Goal: Browse casually

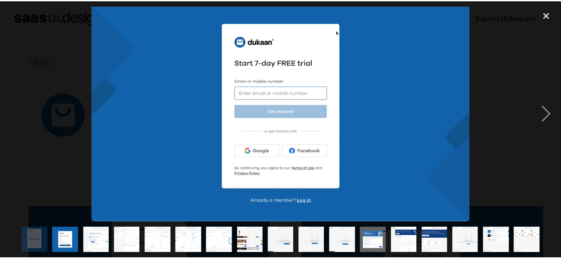
scroll to position [164, 0]
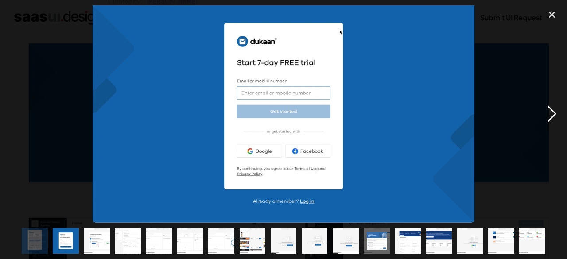
click at [542, 118] on div "next image" at bounding box center [552, 114] width 30 height 218
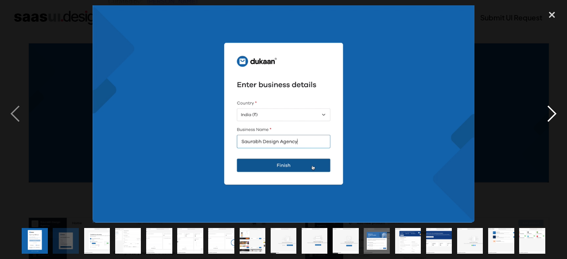
click at [542, 118] on div "next image" at bounding box center [552, 114] width 30 height 218
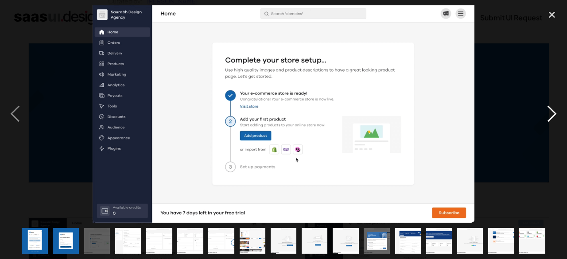
click at [542, 118] on div "next image" at bounding box center [552, 114] width 30 height 218
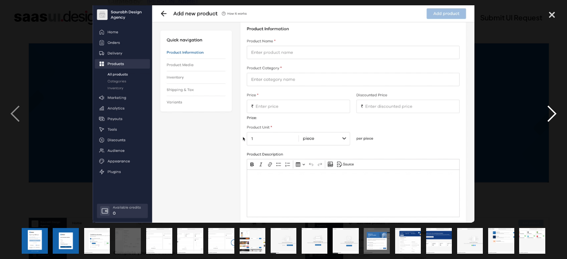
click at [542, 118] on div "next image" at bounding box center [552, 114] width 30 height 218
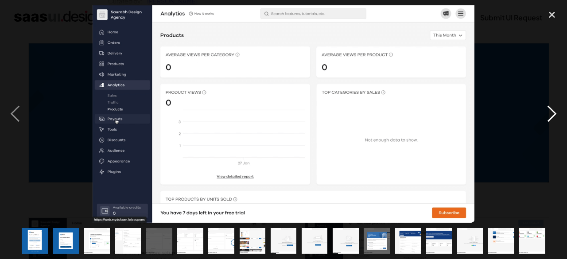
click at [542, 118] on div "next image" at bounding box center [552, 114] width 30 height 218
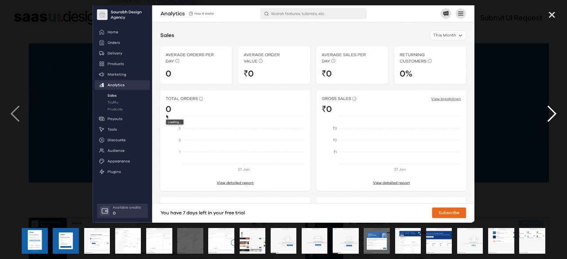
click at [542, 118] on div "next image" at bounding box center [552, 114] width 30 height 218
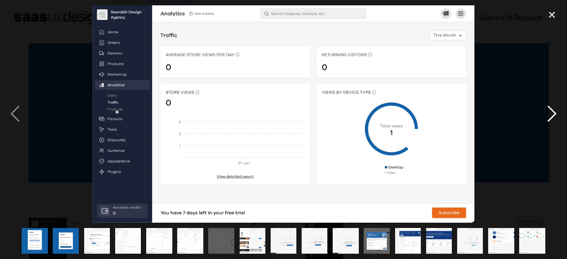
click at [542, 118] on div "next image" at bounding box center [552, 114] width 30 height 218
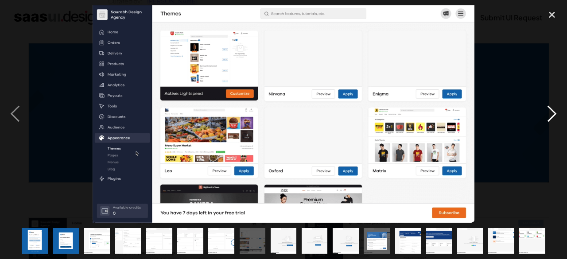
click at [542, 118] on div "next image" at bounding box center [552, 114] width 30 height 218
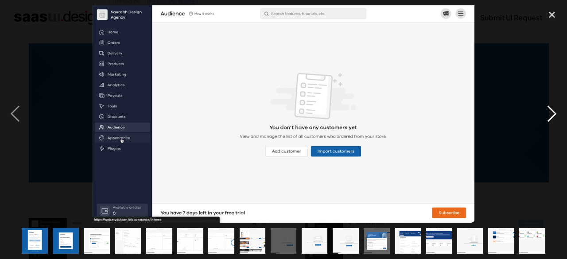
click at [542, 118] on div "next image" at bounding box center [552, 114] width 30 height 218
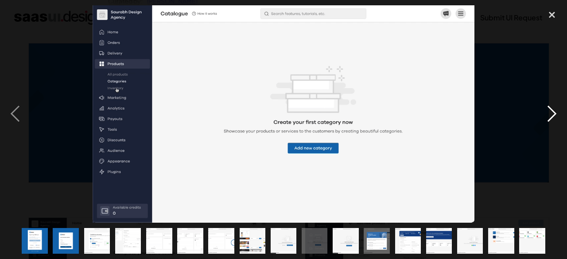
click at [542, 118] on div "next image" at bounding box center [552, 114] width 30 height 218
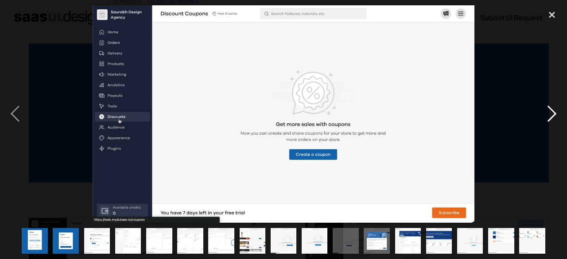
click at [542, 118] on div "next image" at bounding box center [552, 114] width 30 height 218
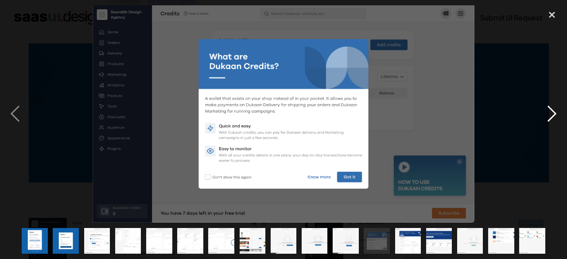
click at [542, 118] on div "next image" at bounding box center [552, 114] width 30 height 218
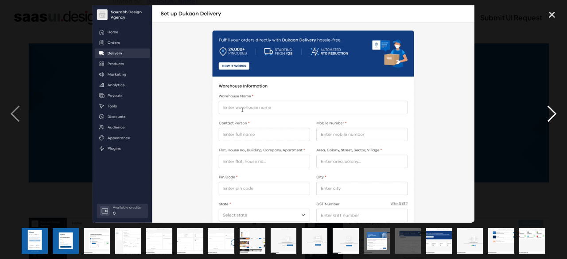
click at [542, 118] on div "next image" at bounding box center [552, 114] width 30 height 218
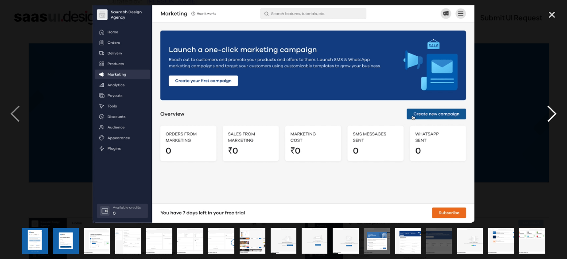
click at [548, 117] on div "next image" at bounding box center [552, 114] width 30 height 218
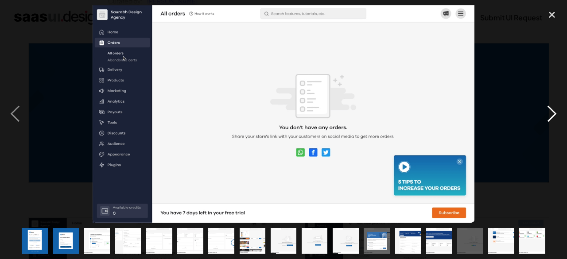
click at [548, 117] on div "next image" at bounding box center [552, 114] width 30 height 218
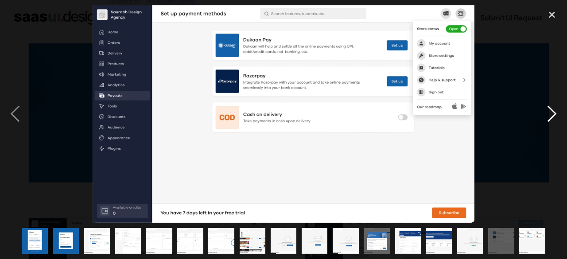
click at [548, 117] on div "next image" at bounding box center [552, 114] width 30 height 218
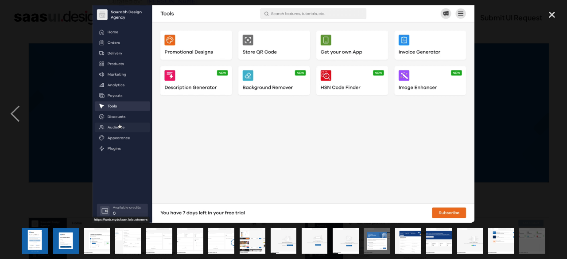
click at [548, 117] on div "next image" at bounding box center [552, 114] width 30 height 218
click at [553, 14] on div "close lightbox" at bounding box center [552, 14] width 30 height 19
